Goal: Transaction & Acquisition: Purchase product/service

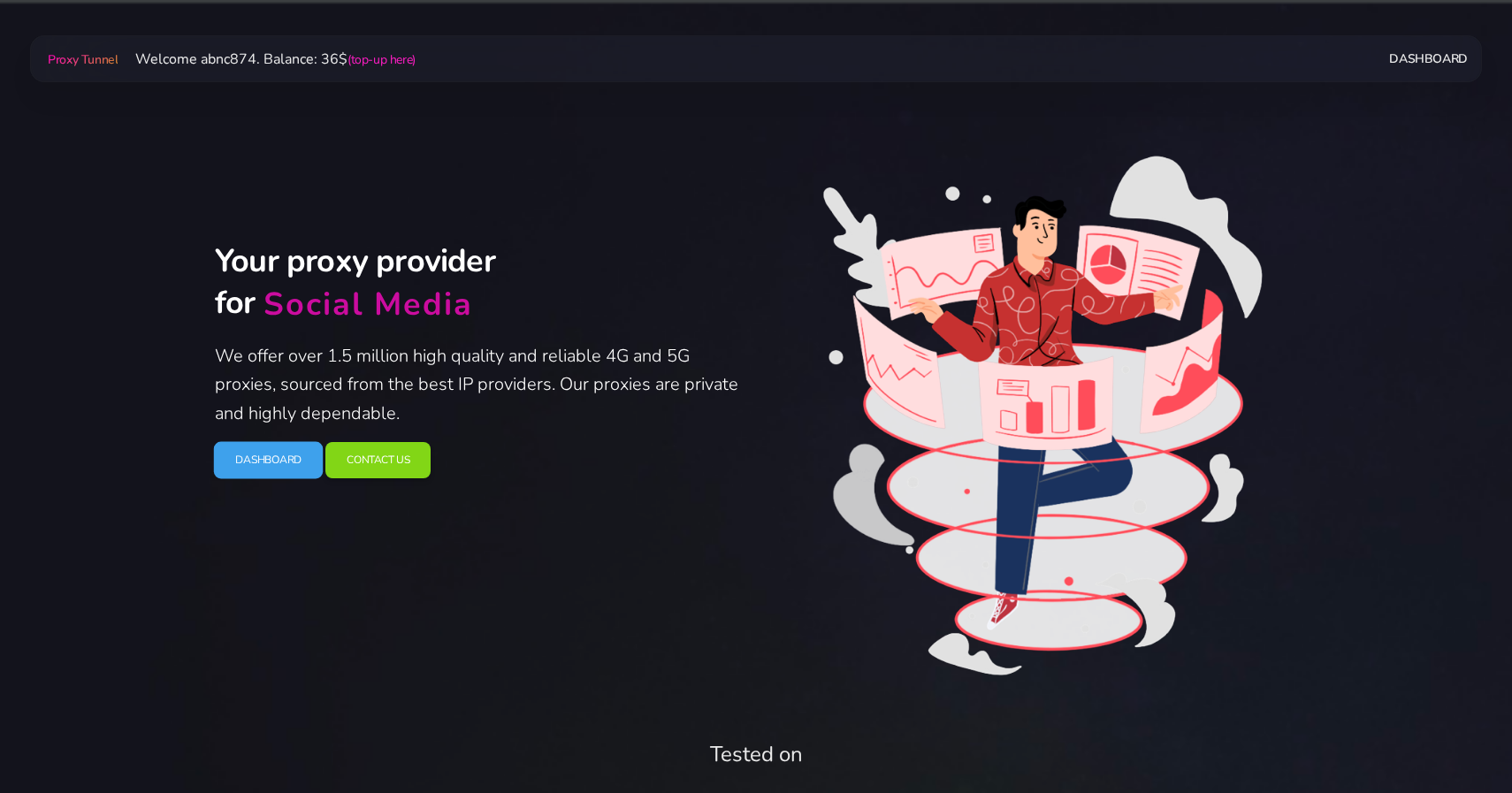
click at [257, 458] on link "Dashboard" at bounding box center [269, 460] width 110 height 37
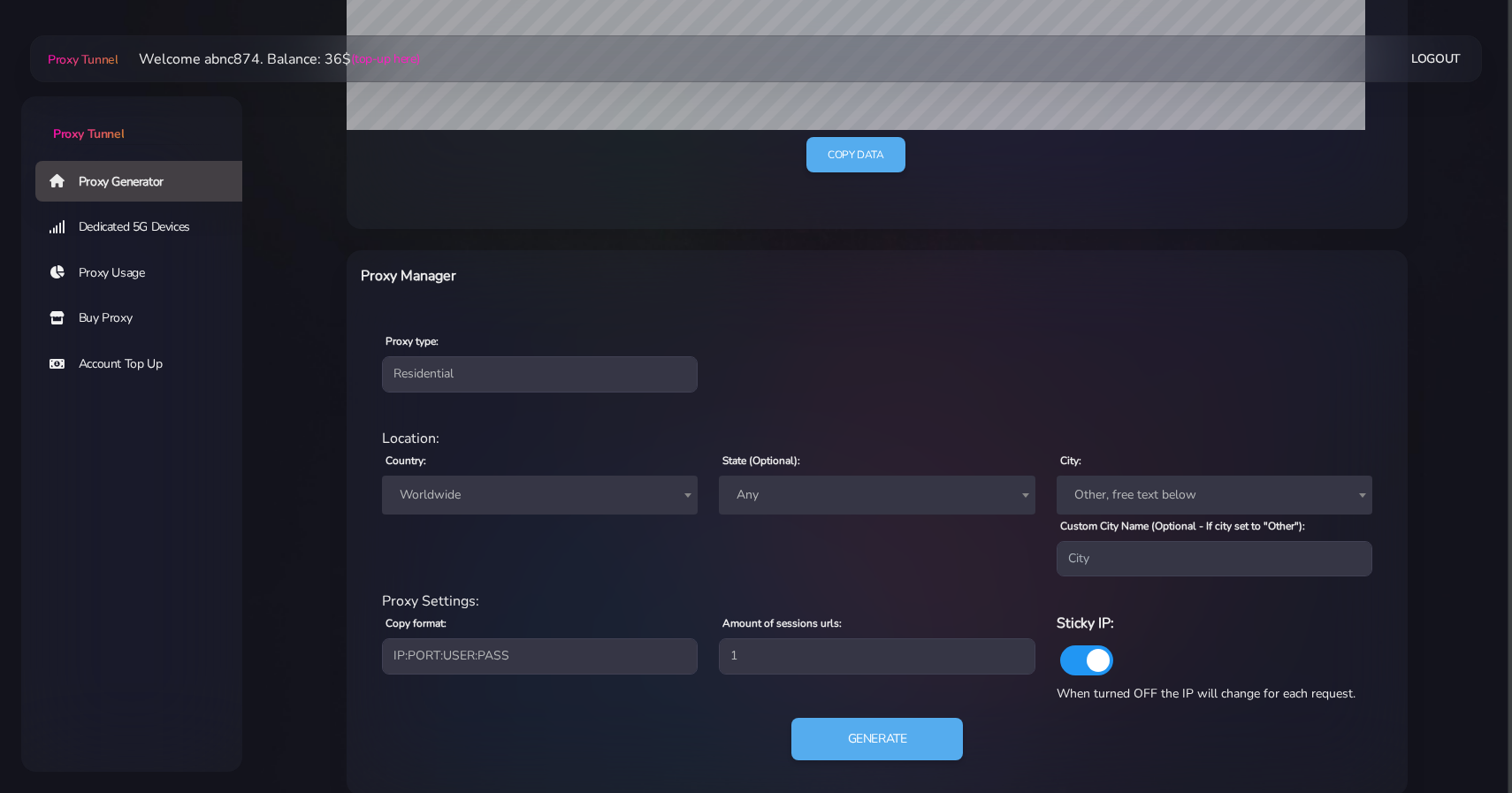
scroll to position [512, 0]
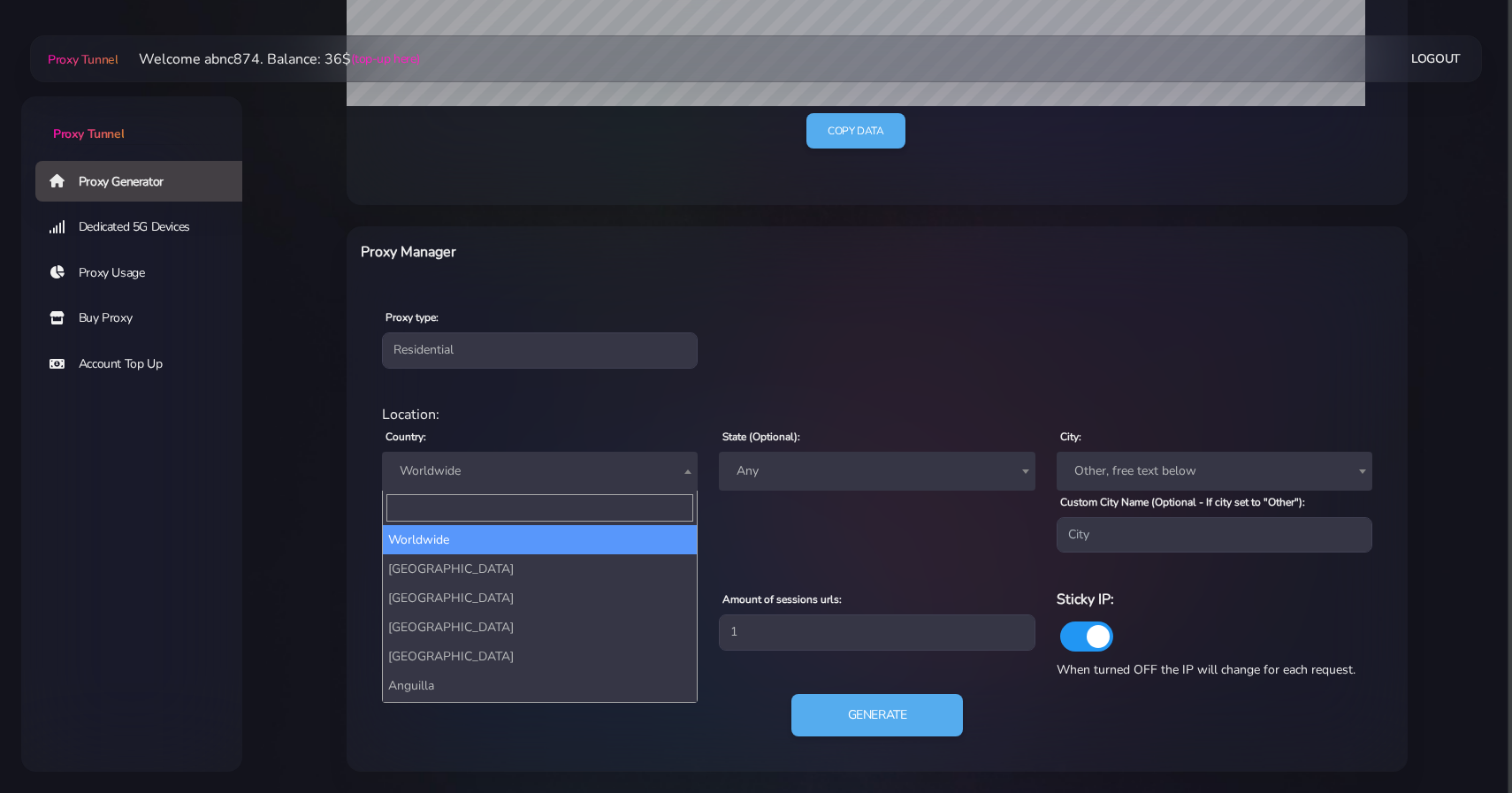
click at [583, 488] on span "Worldwide" at bounding box center [540, 470] width 316 height 39
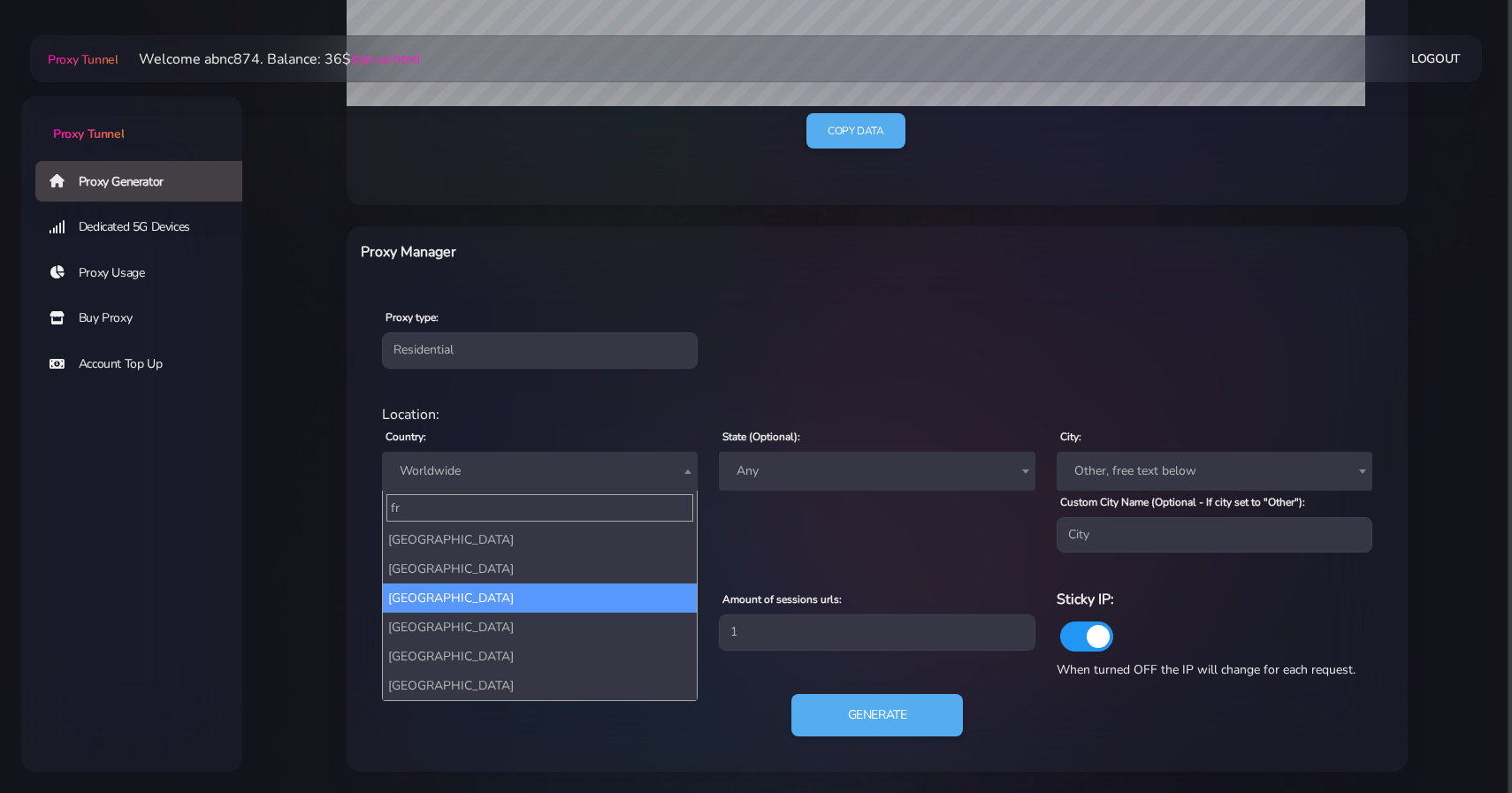
type input "fr"
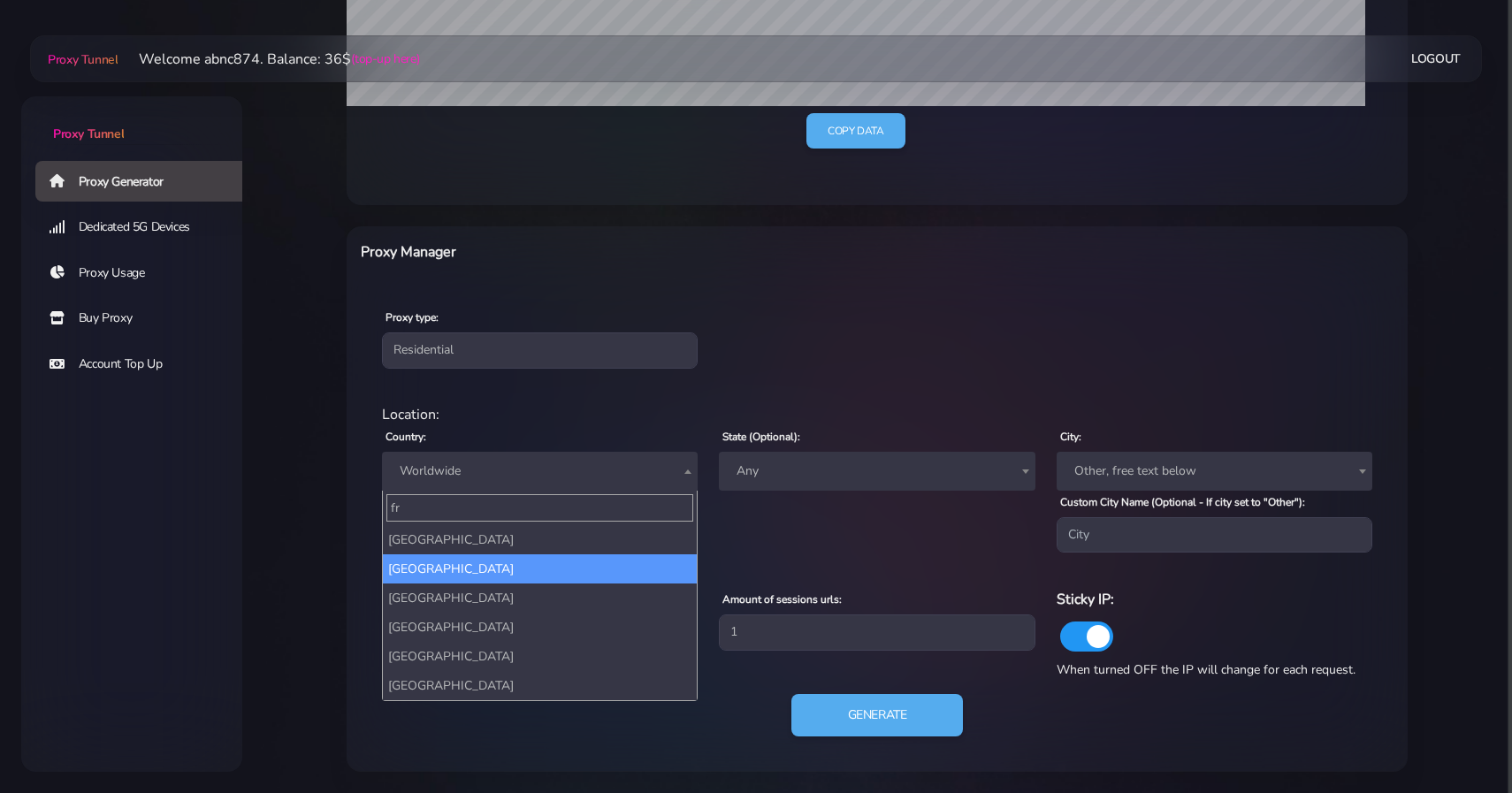
select select "FR"
click at [523, 583] on div "Proxy Settings:" at bounding box center [877, 577] width 1012 height 22
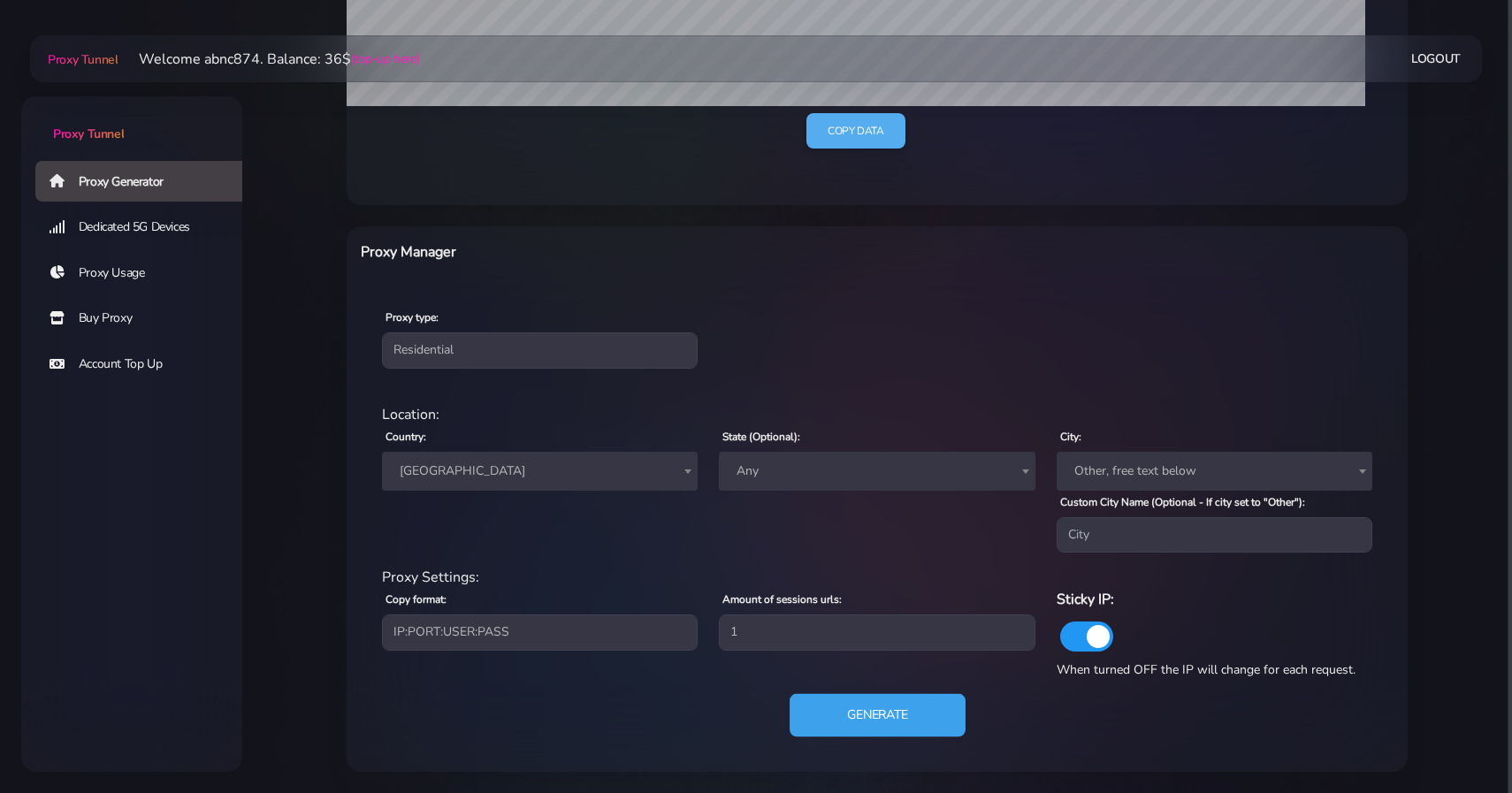
click at [856, 708] on button "Generate" at bounding box center [878, 716] width 176 height 43
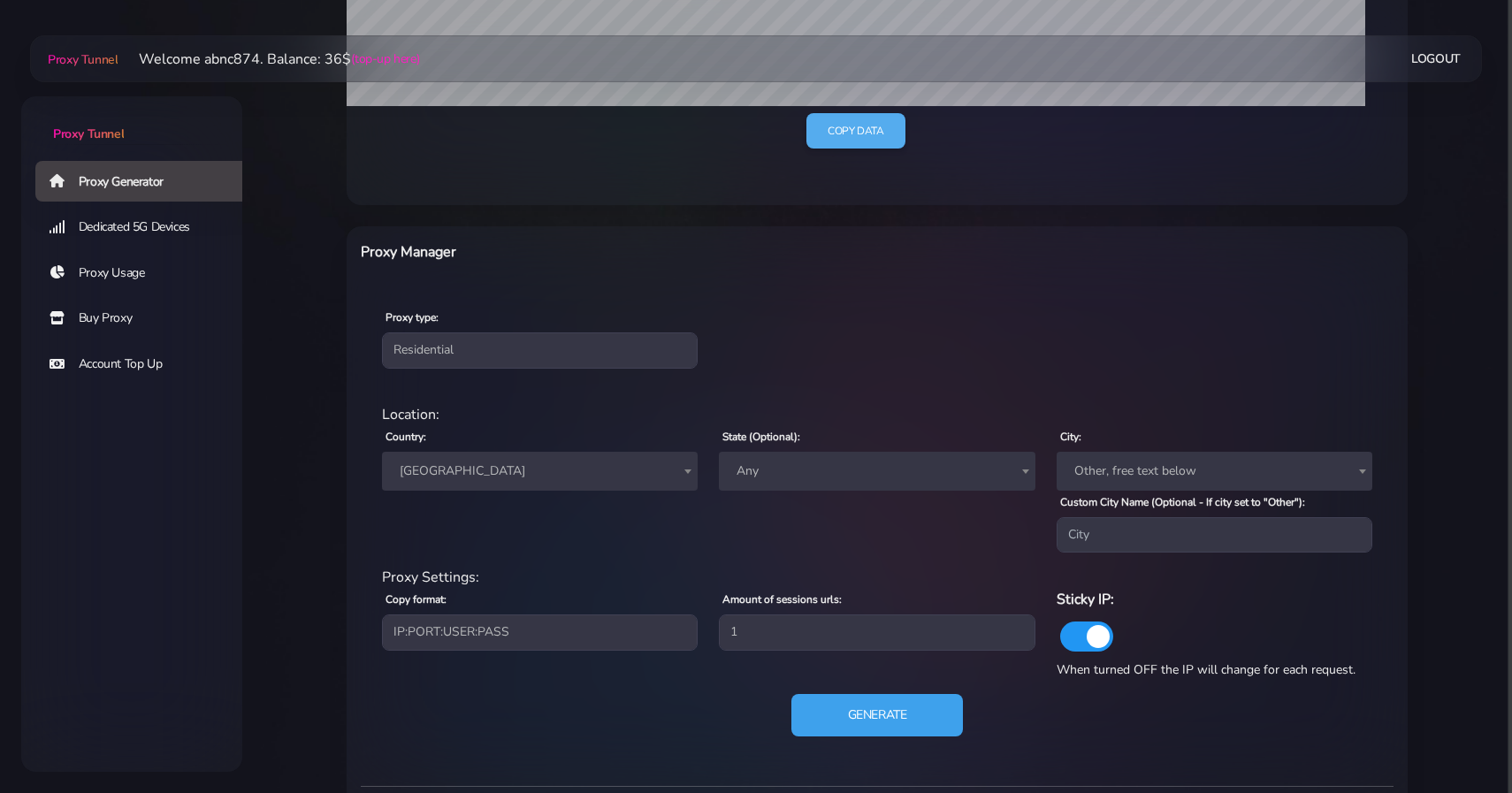
scroll to position [753, 0]
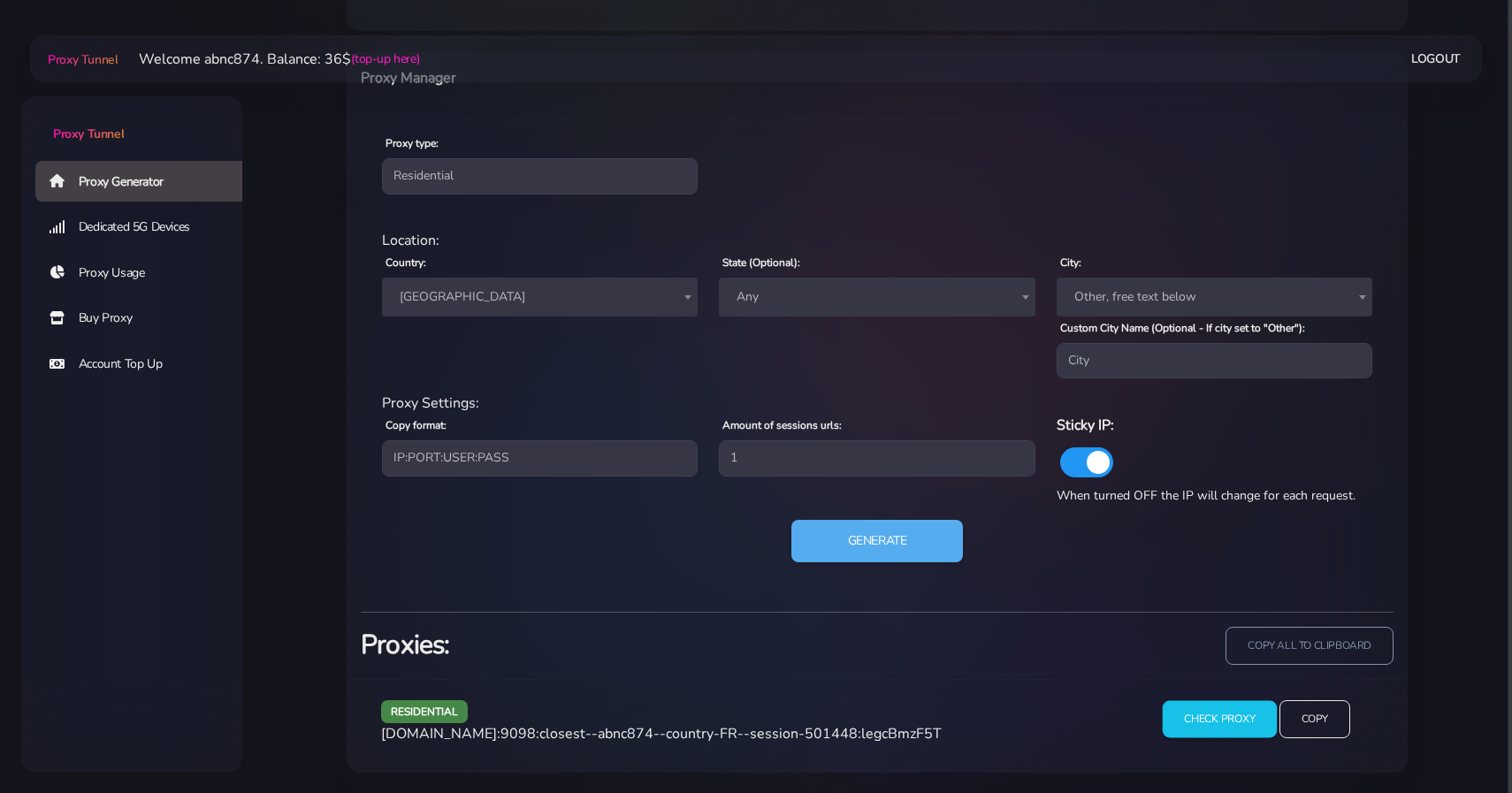
click at [1248, 723] on input "Check Proxy" at bounding box center [1220, 719] width 114 height 37
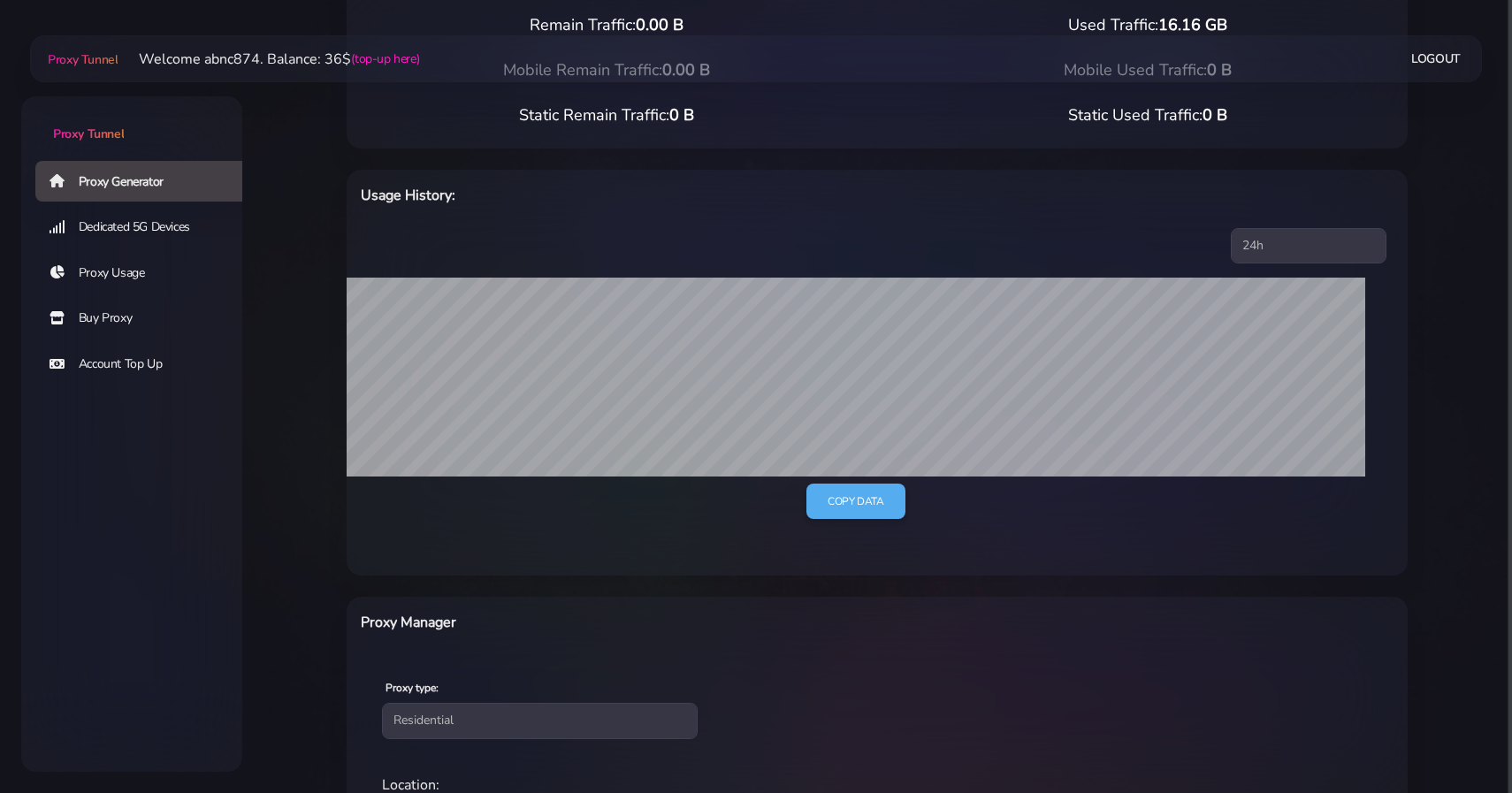
scroll to position [0, 0]
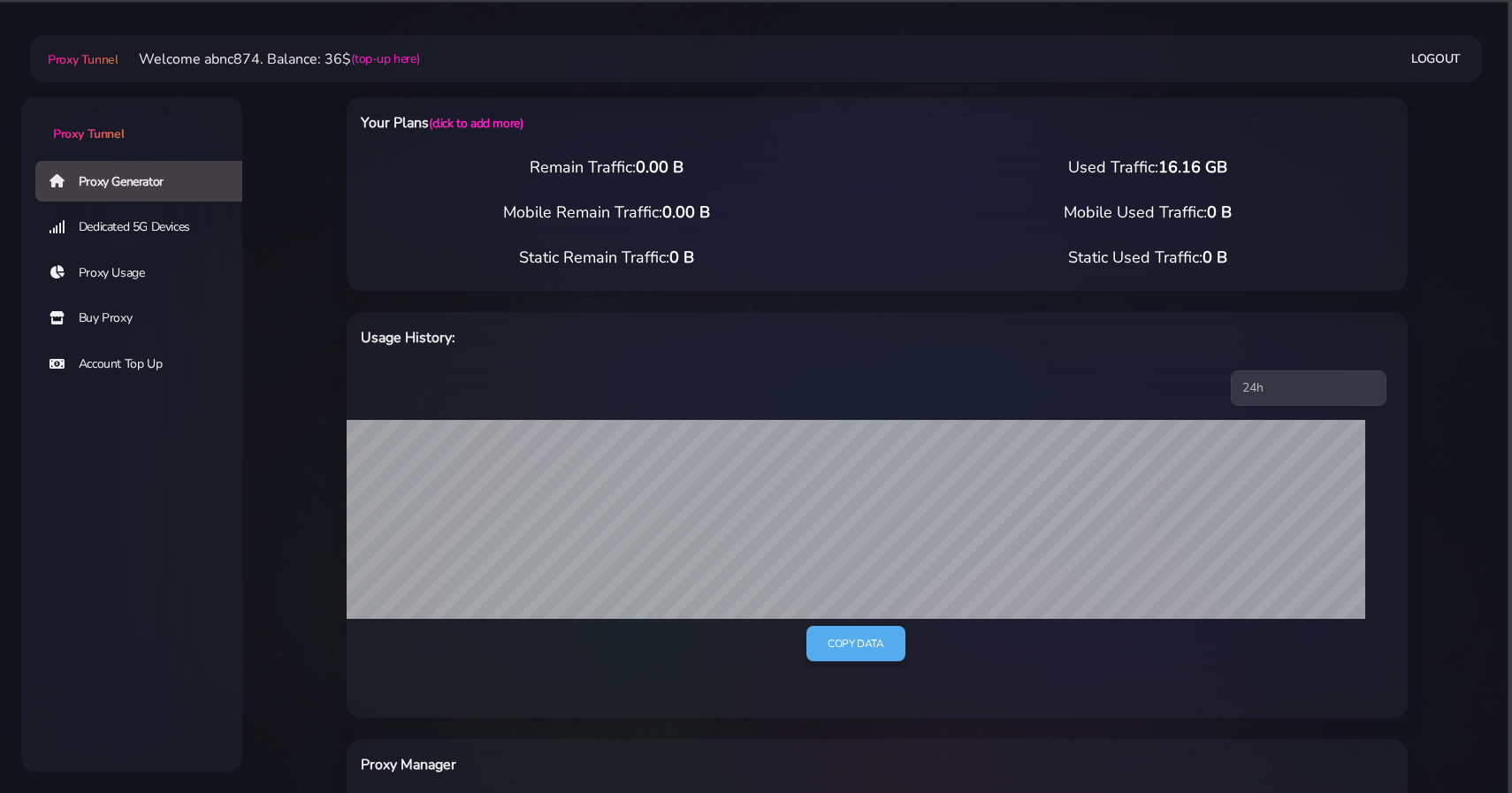
click at [119, 325] on link "Buy Proxy" at bounding box center [146, 317] width 221 height 40
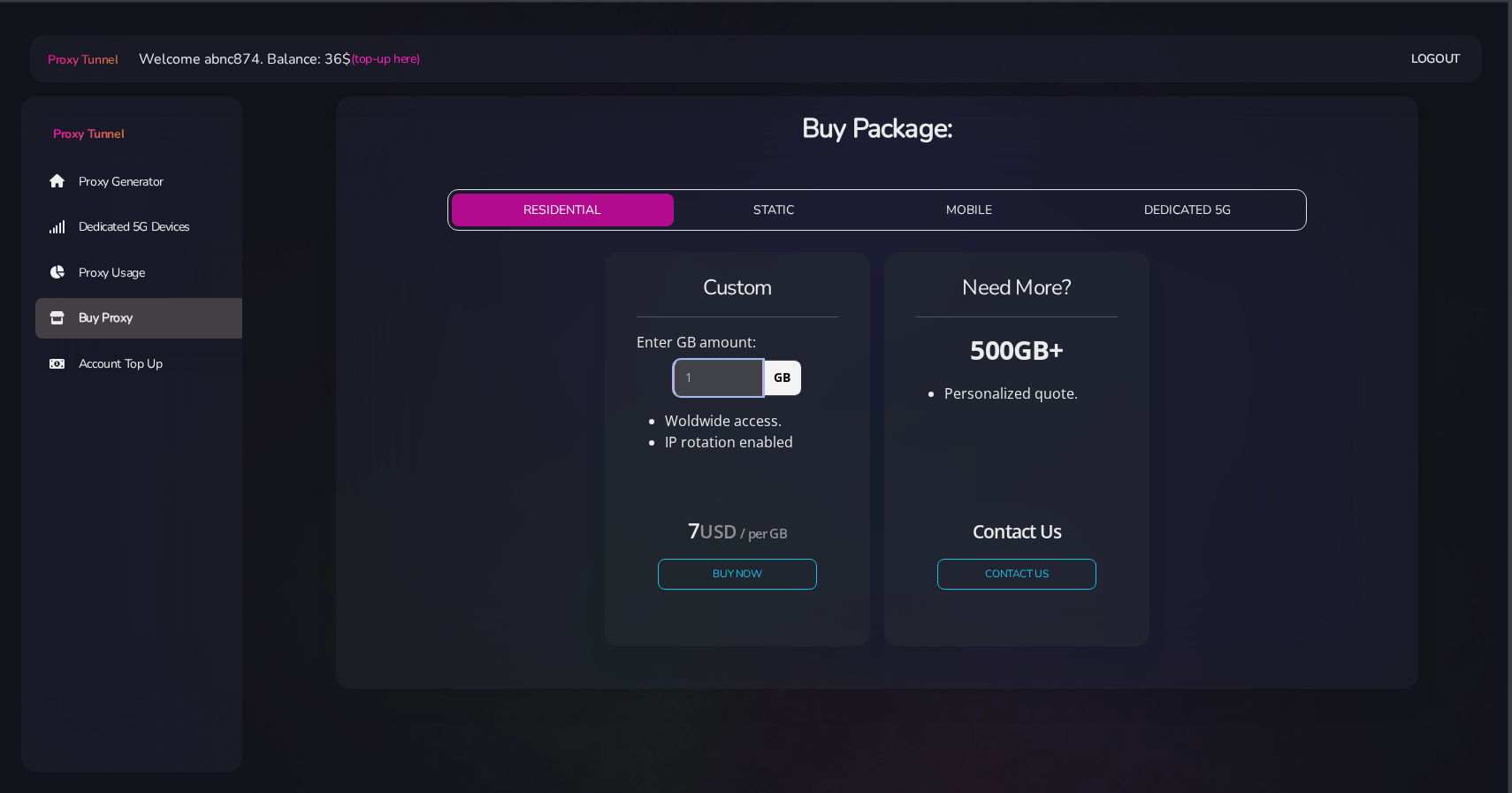
click at [758, 372] on input "1" at bounding box center [718, 377] width 89 height 35
type input "2"
click at [751, 368] on input "2" at bounding box center [718, 377] width 89 height 35
click at [738, 574] on button "Buy Now" at bounding box center [737, 574] width 163 height 31
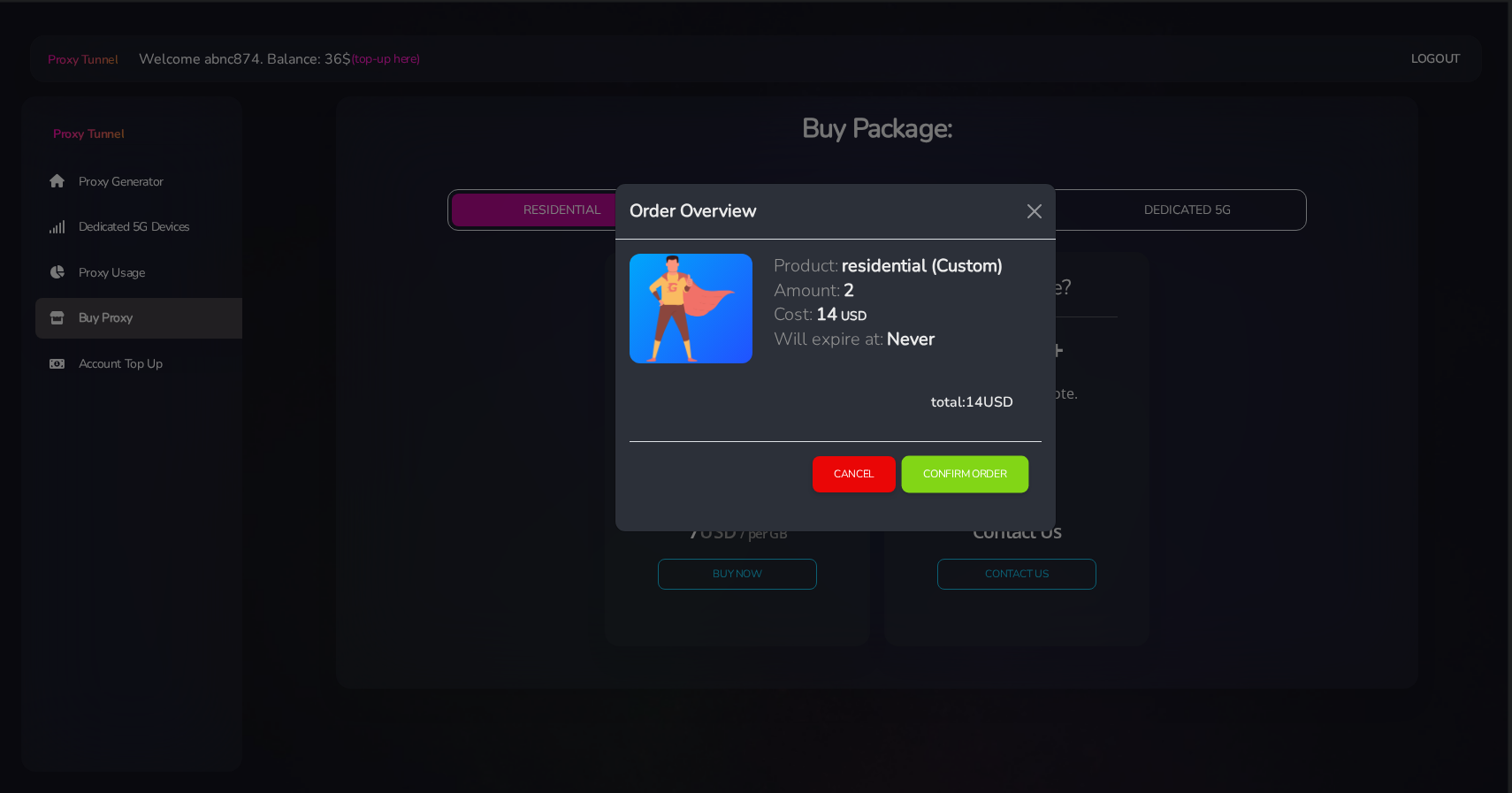
click at [970, 482] on button "Confirm Order" at bounding box center [965, 474] width 128 height 37
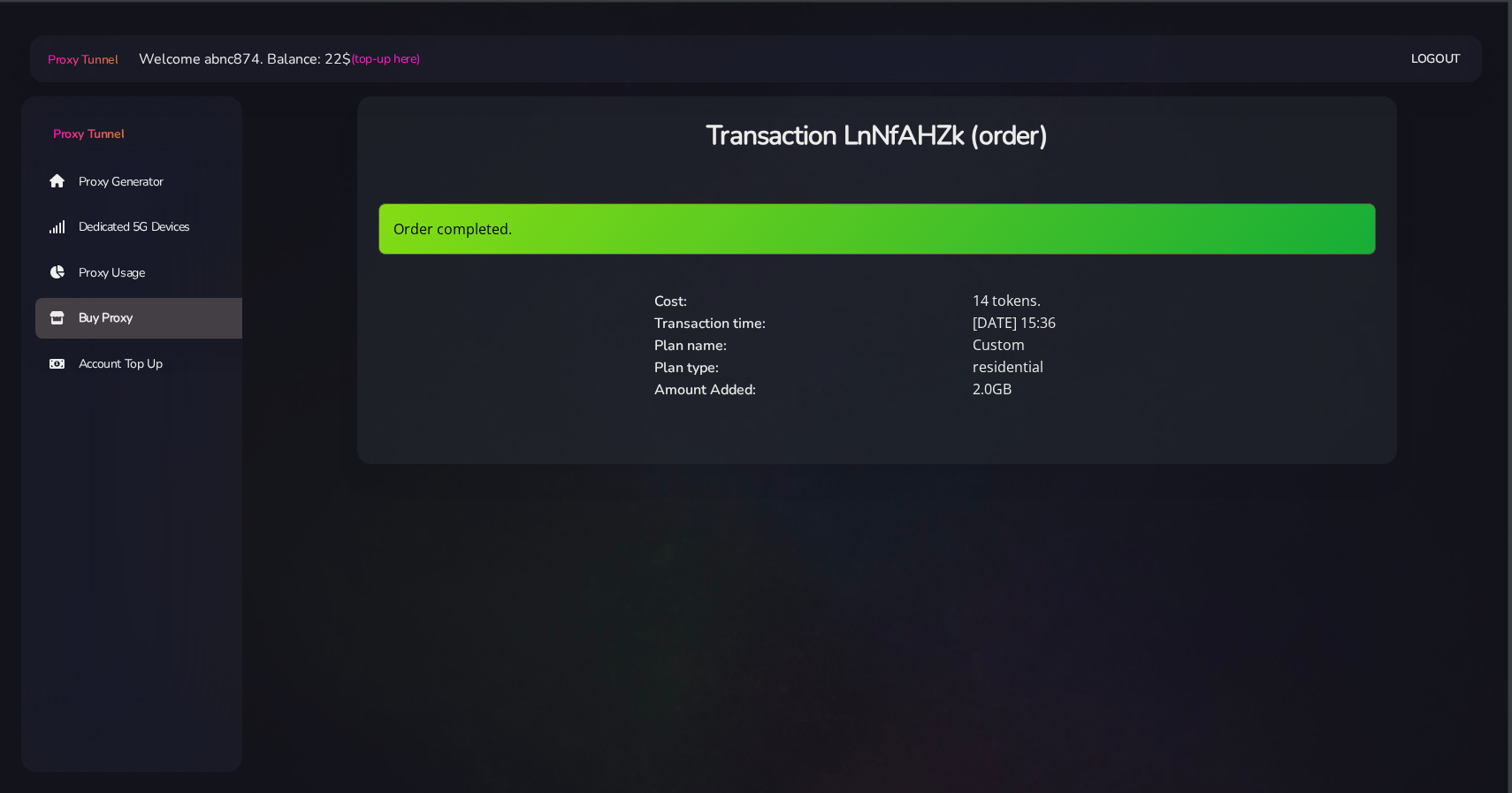
click at [112, 200] on link "Proxy Generator" at bounding box center [146, 181] width 221 height 40
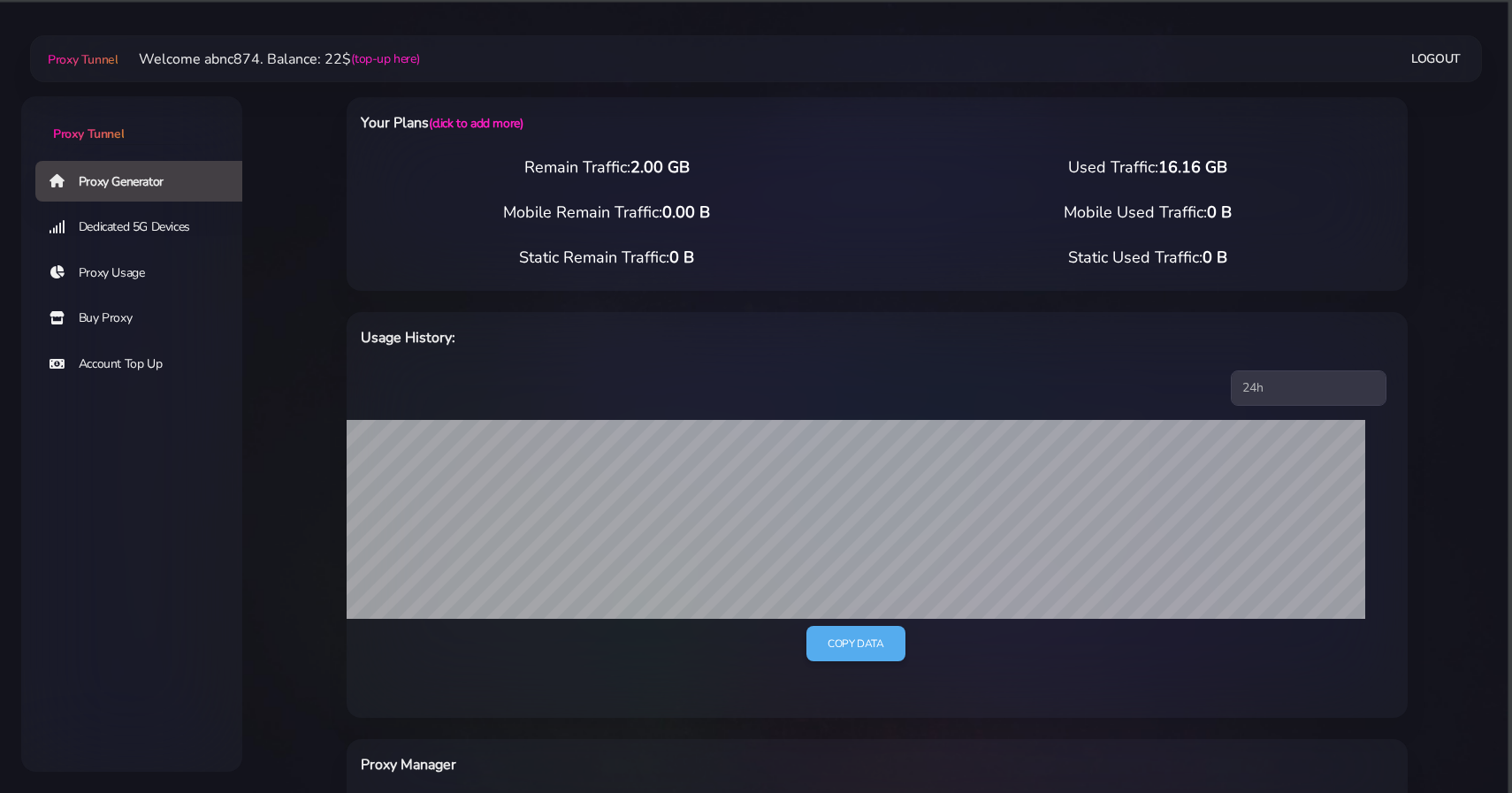
scroll to position [512, 0]
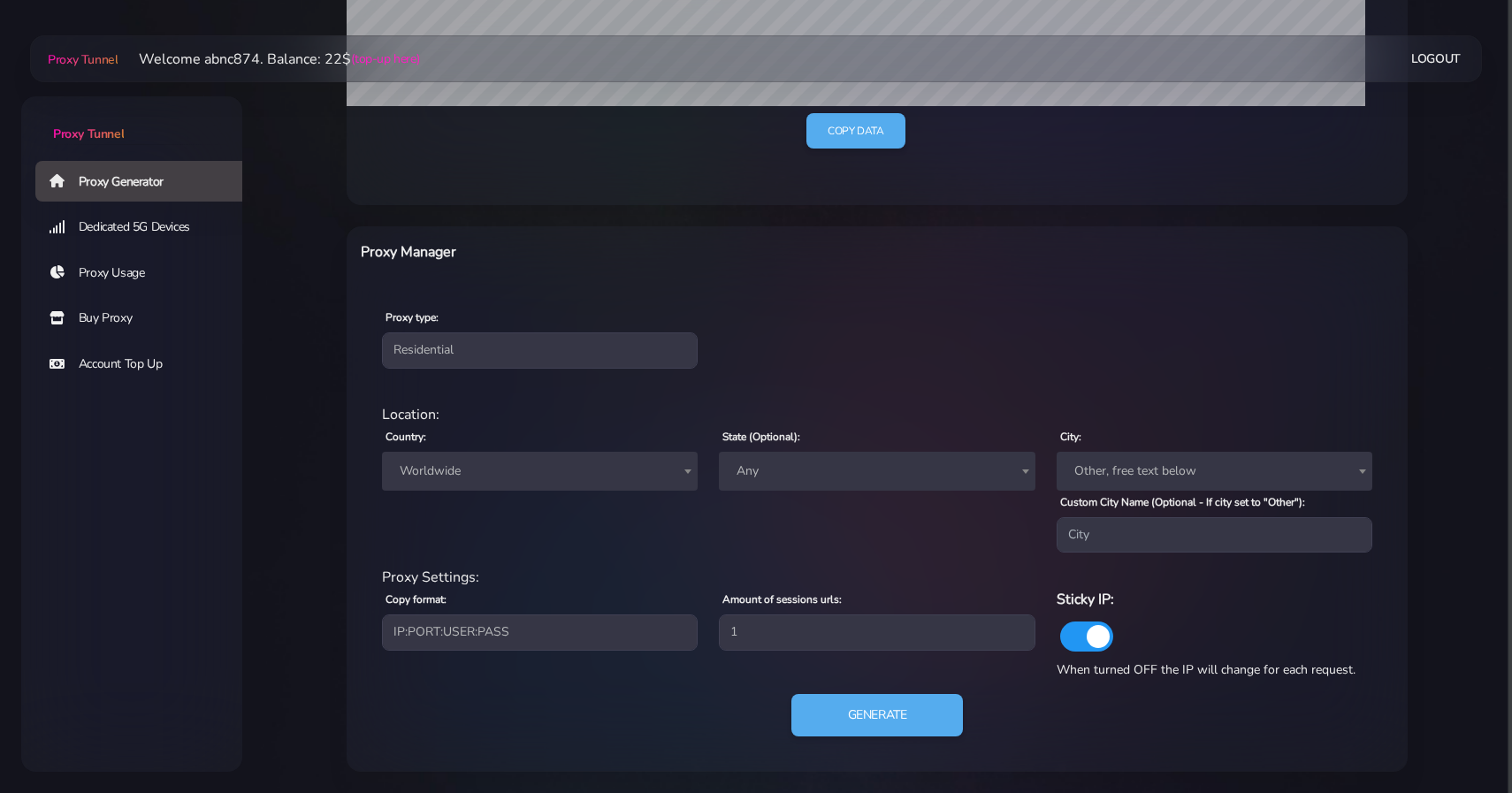
click at [514, 442] on div "Country: Worldwide Andorra United Arab Emirates Afghanistan Antigua and Barbuda…" at bounding box center [540, 489] width 337 height 128
click at [511, 472] on span "Worldwide" at bounding box center [539, 471] width 294 height 25
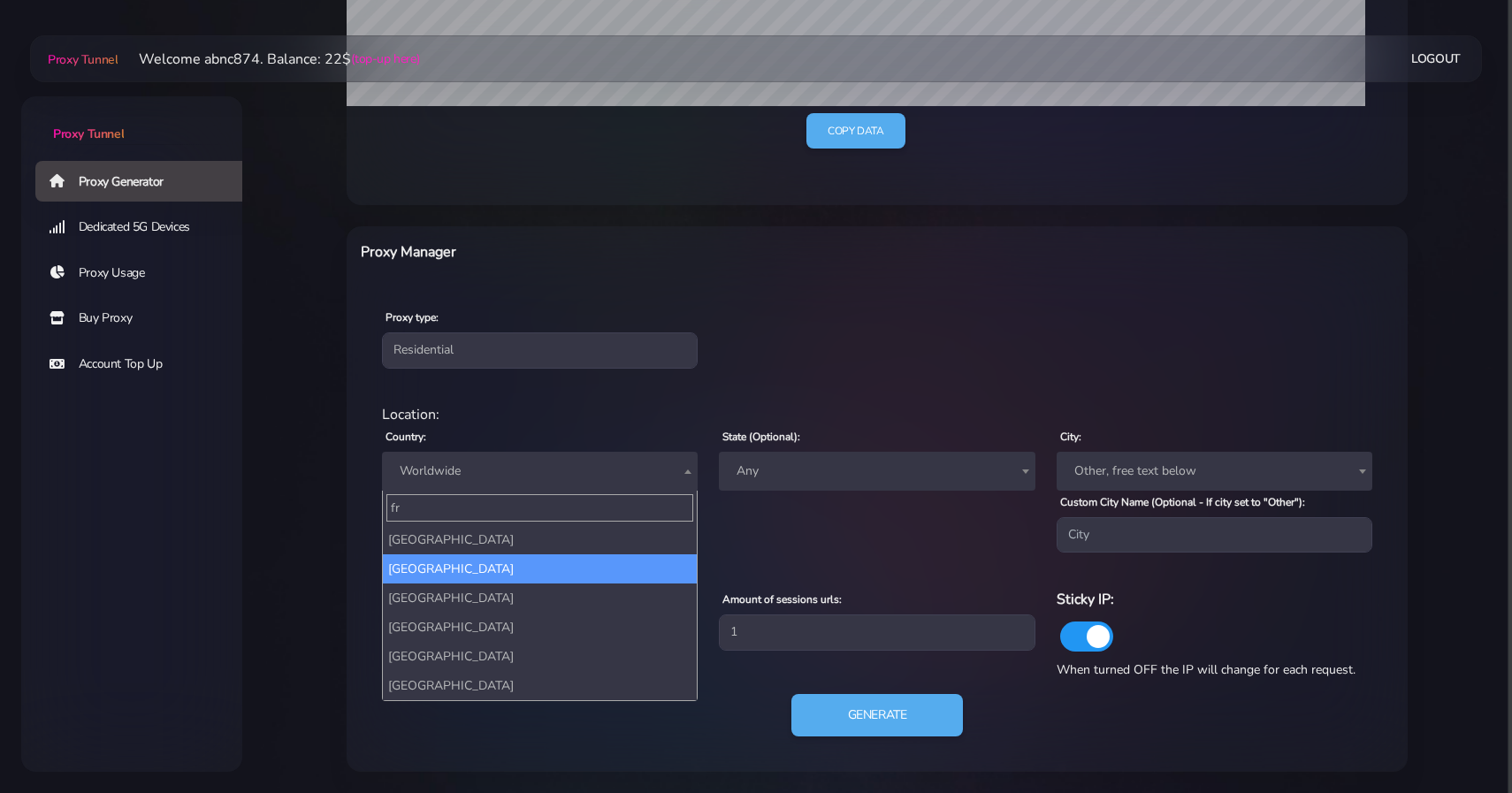
type input "fr"
select select "FR"
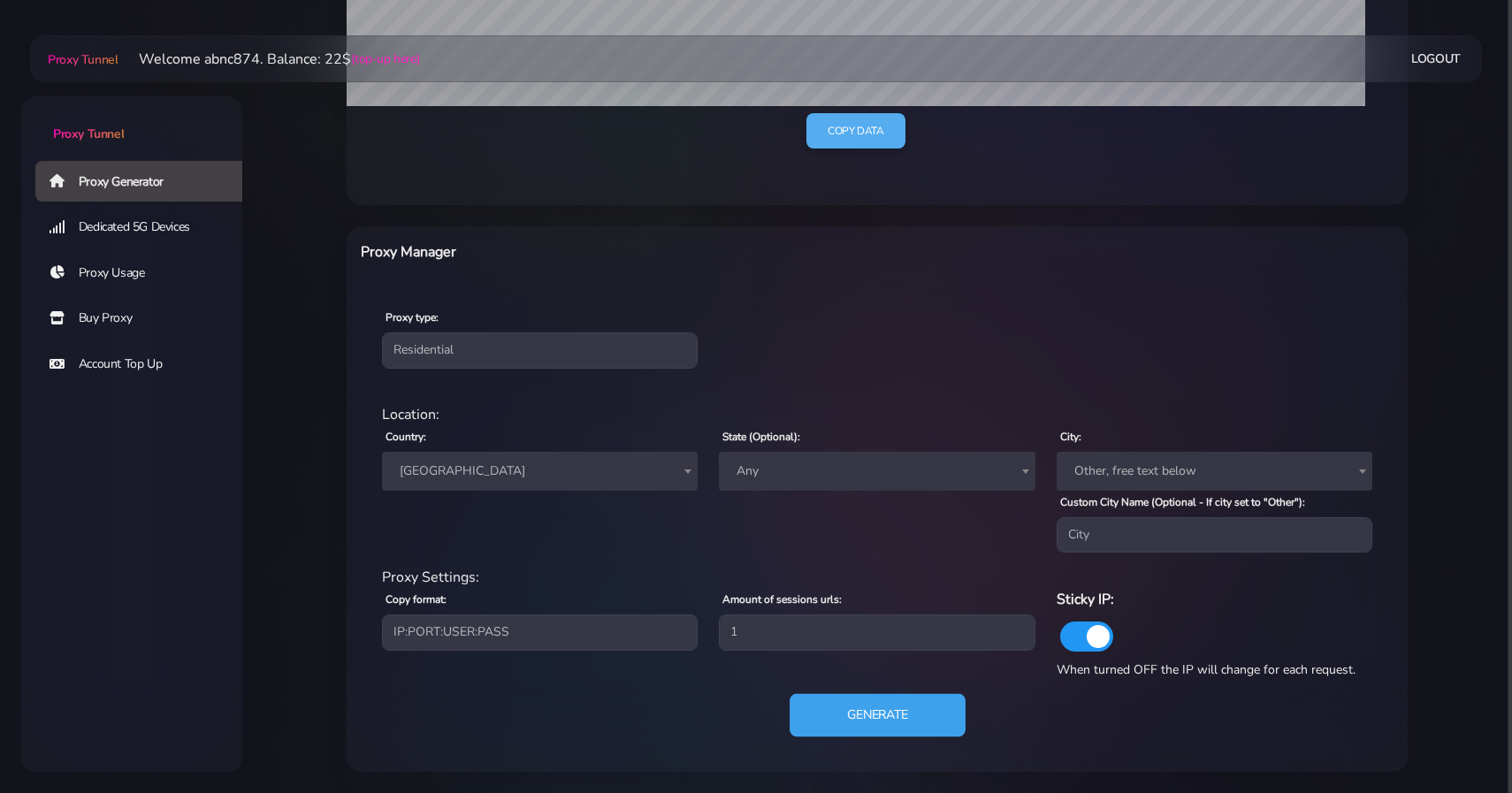
click at [837, 715] on button "Generate" at bounding box center [878, 716] width 176 height 43
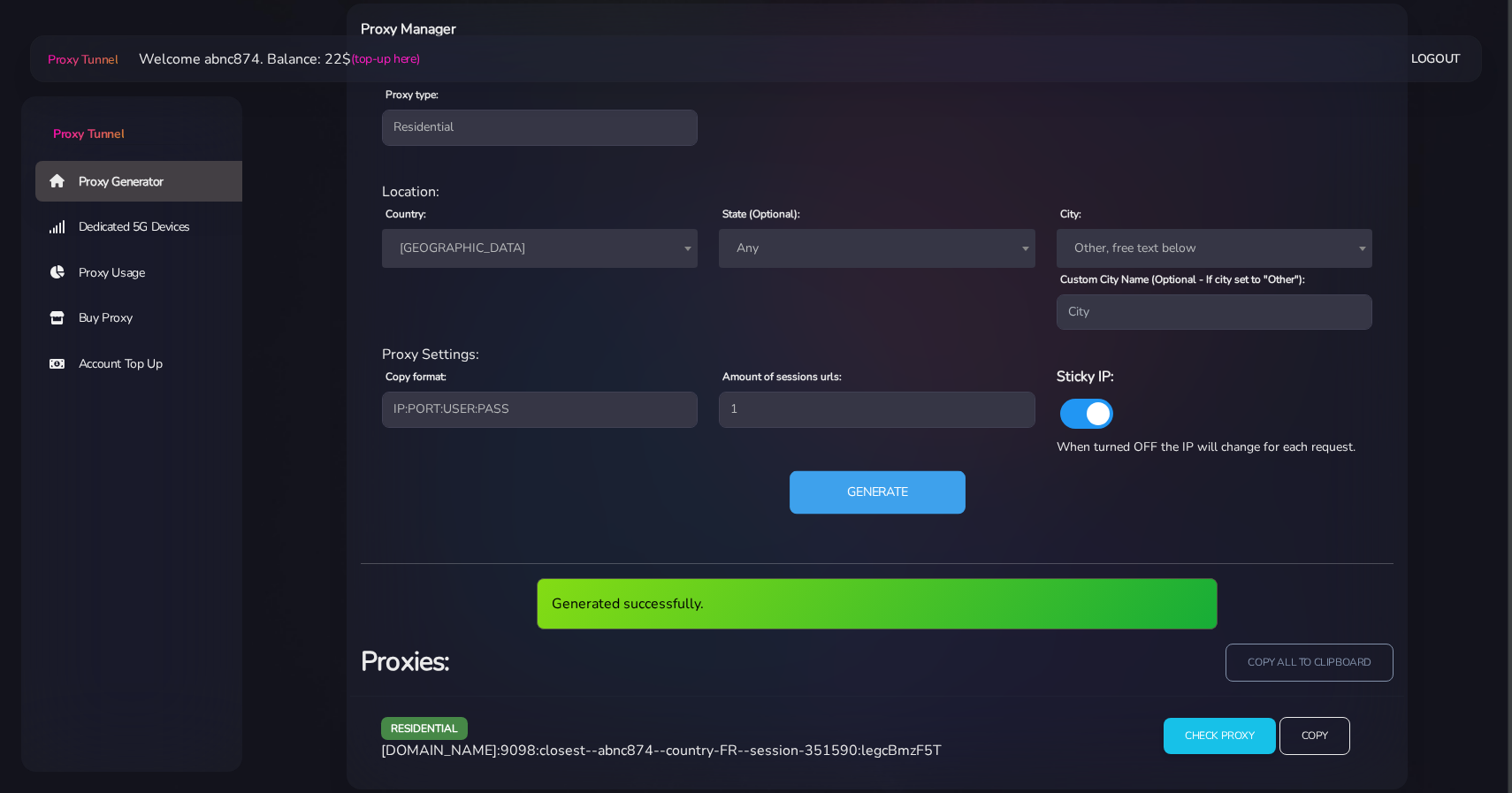
scroll to position [753, 0]
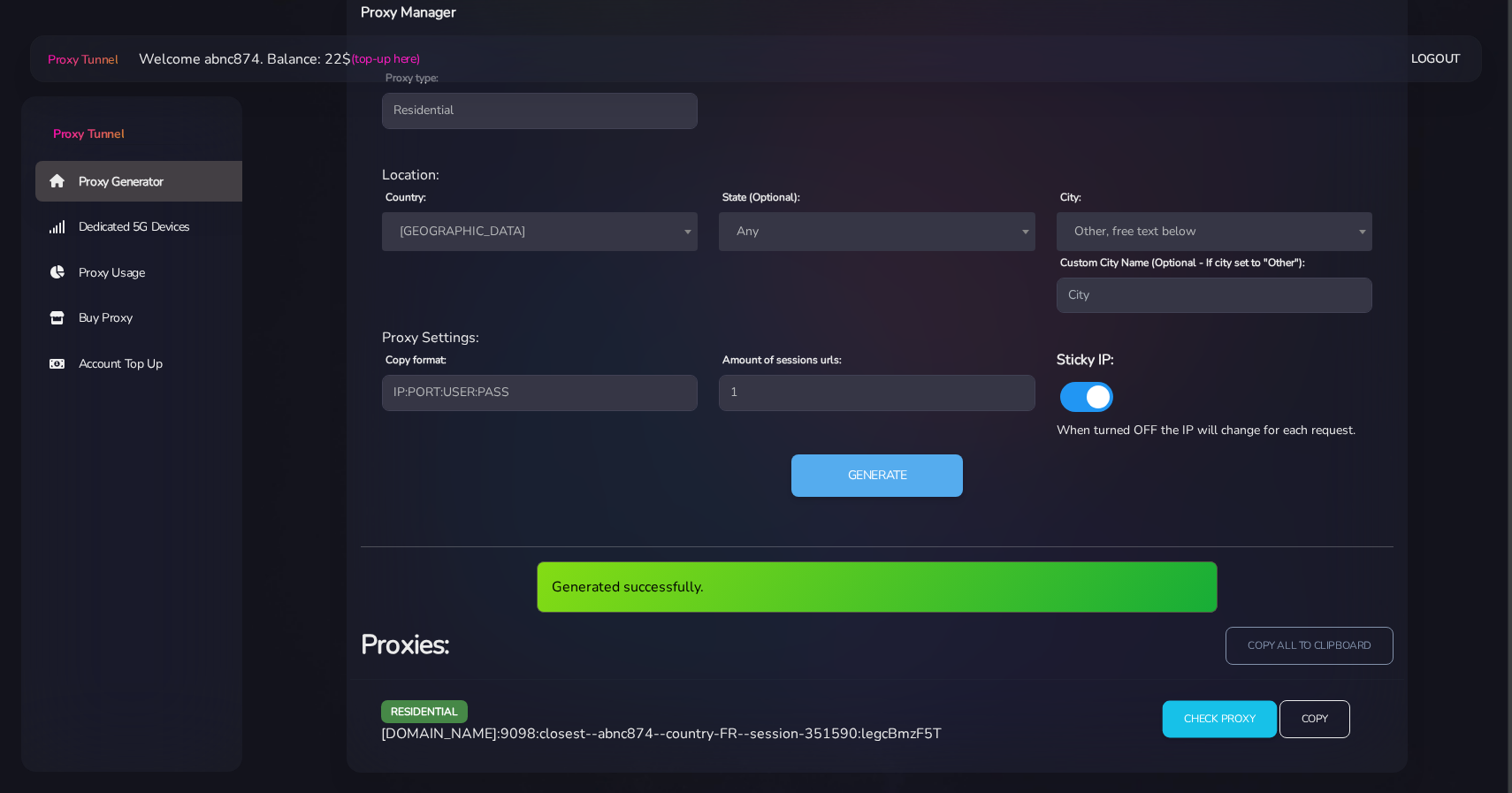
click at [1228, 732] on input "Check Proxy" at bounding box center [1220, 719] width 114 height 37
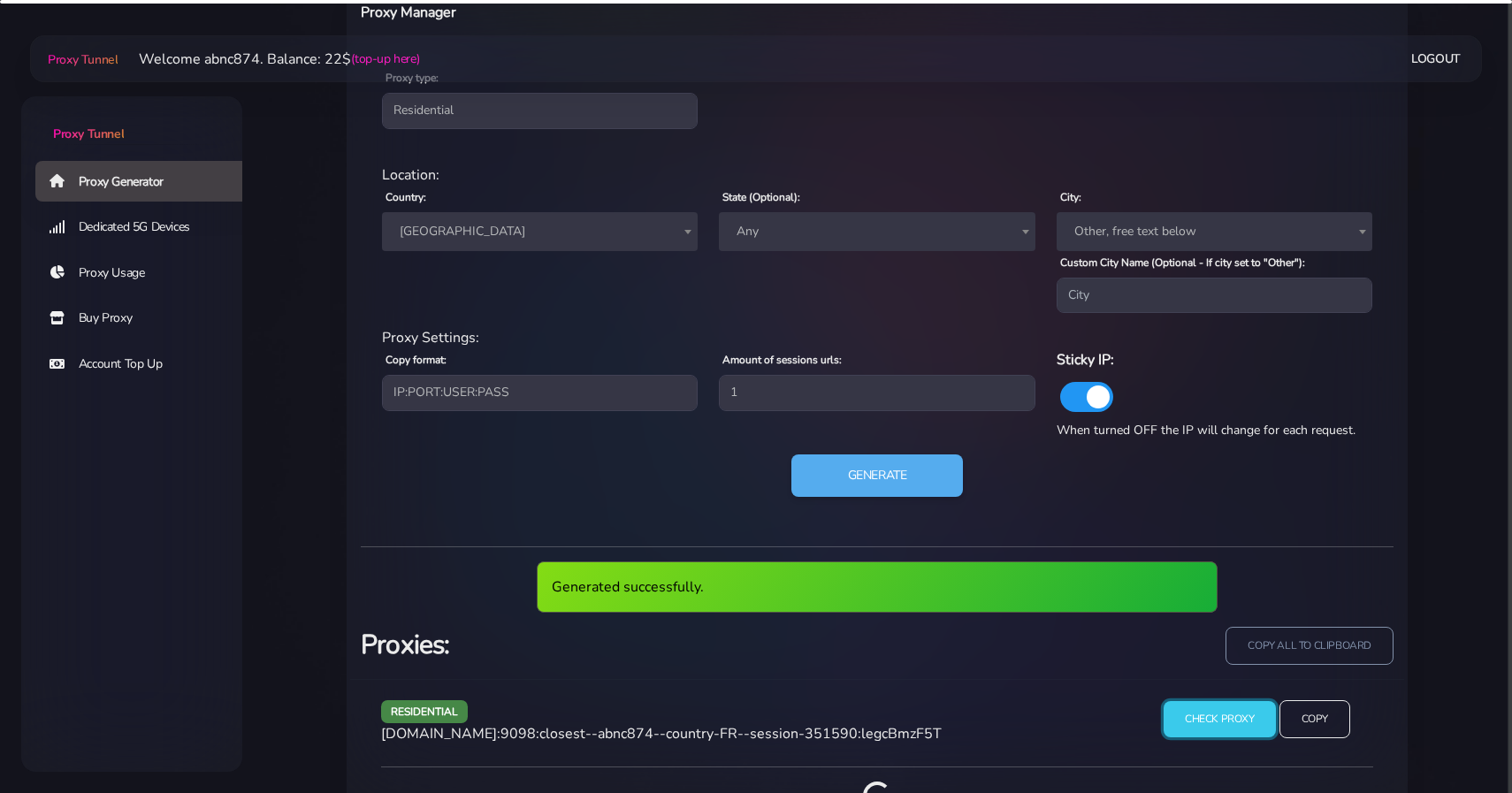
scroll to position [834, 0]
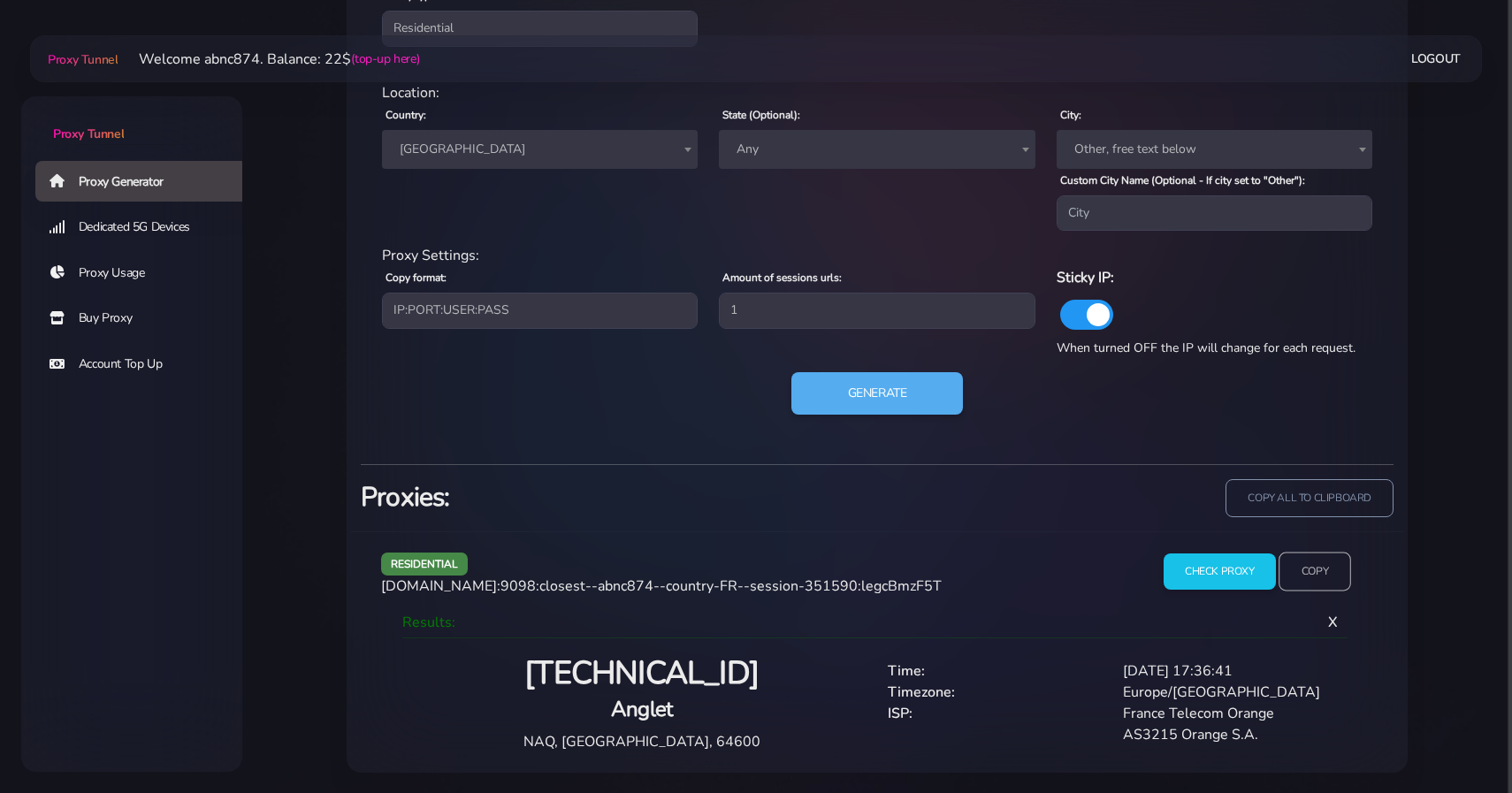
click at [1349, 570] on input "Copy" at bounding box center [1314, 571] width 73 height 39
click at [309, 413] on div "Your Plans (click to add more) Remain Traffic: 2.00 GB Used Traffic: 16.16 GB M…" at bounding box center [877, 0] width 1168 height 1545
click at [1329, 561] on input "Copy" at bounding box center [1314, 571] width 73 height 39
